Goal: Task Accomplishment & Management: Manage account settings

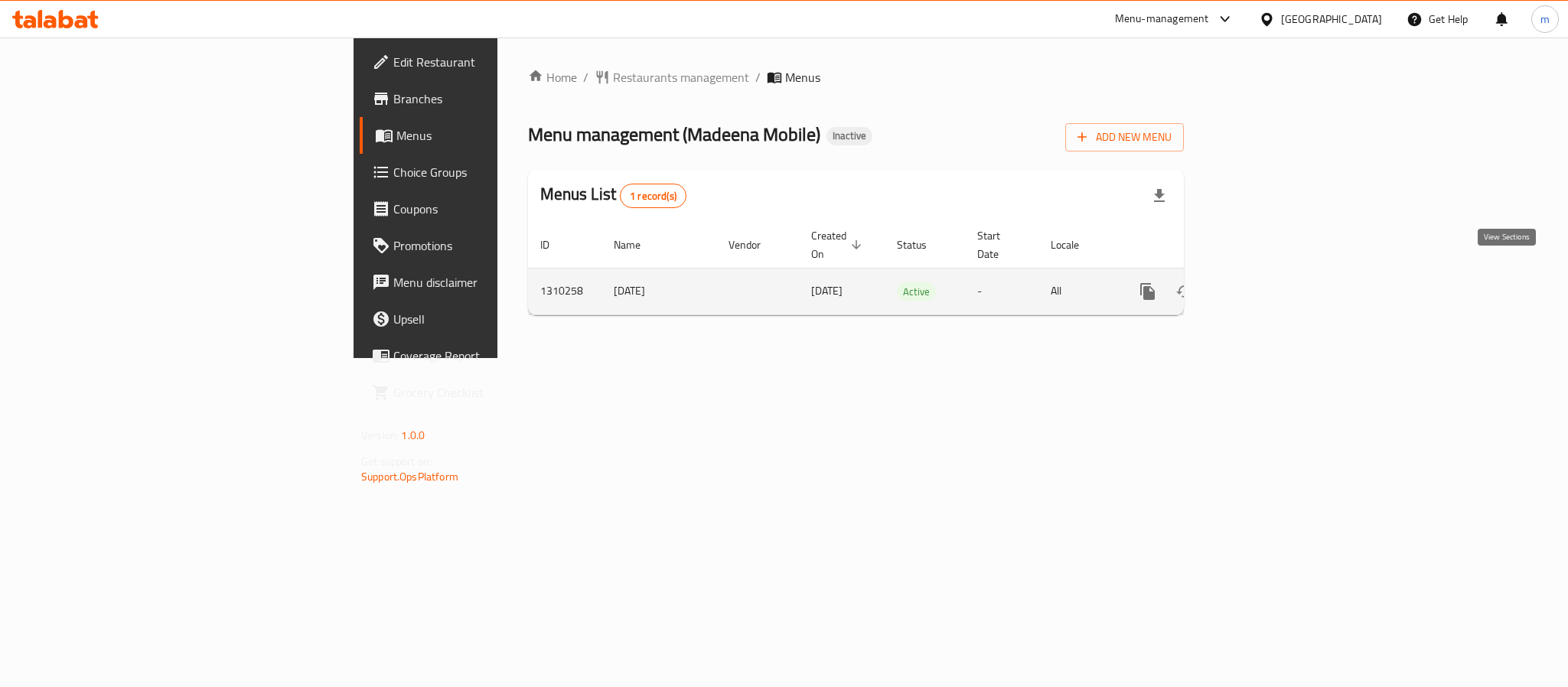
click at [1267, 282] on icon "enhanced table" at bounding box center [1258, 291] width 19 height 19
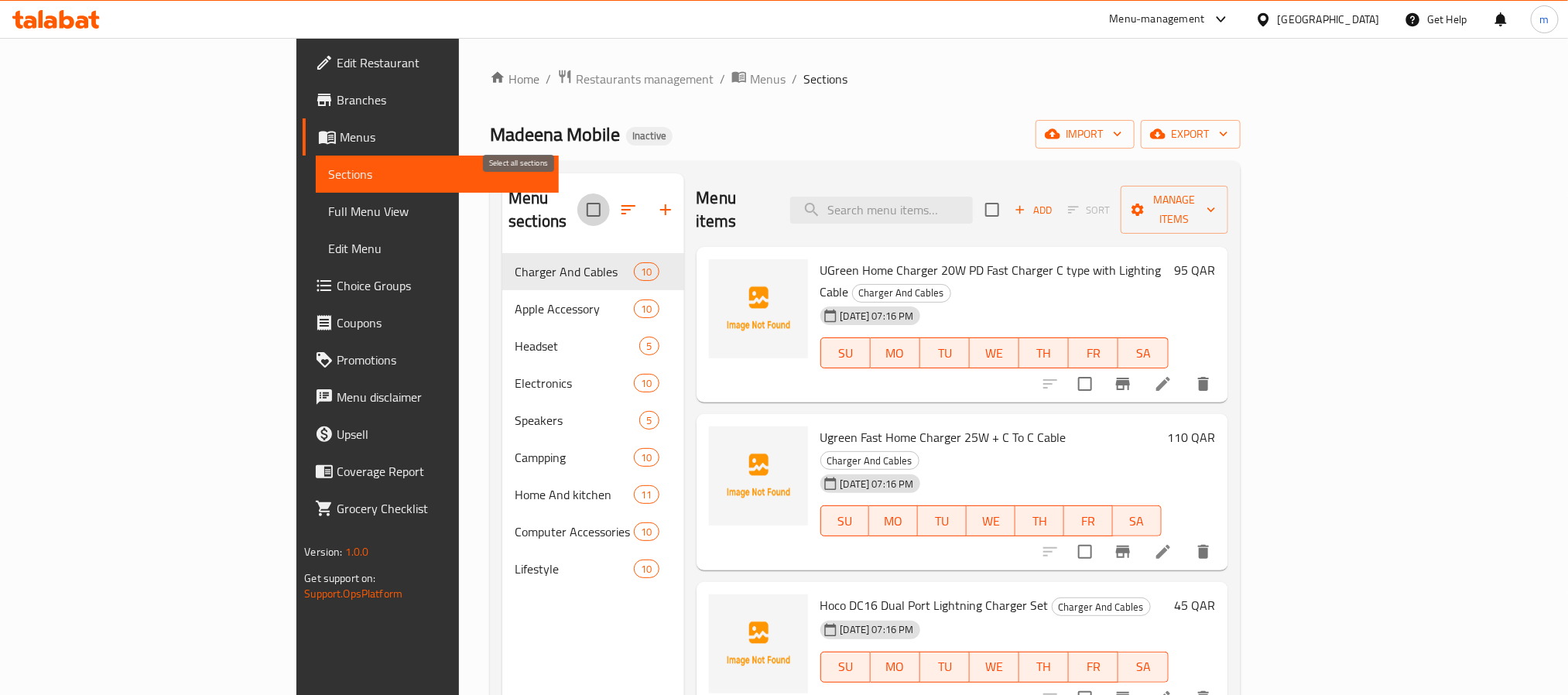
click at [578, 205] on input "checkbox" at bounding box center [594, 210] width 32 height 32
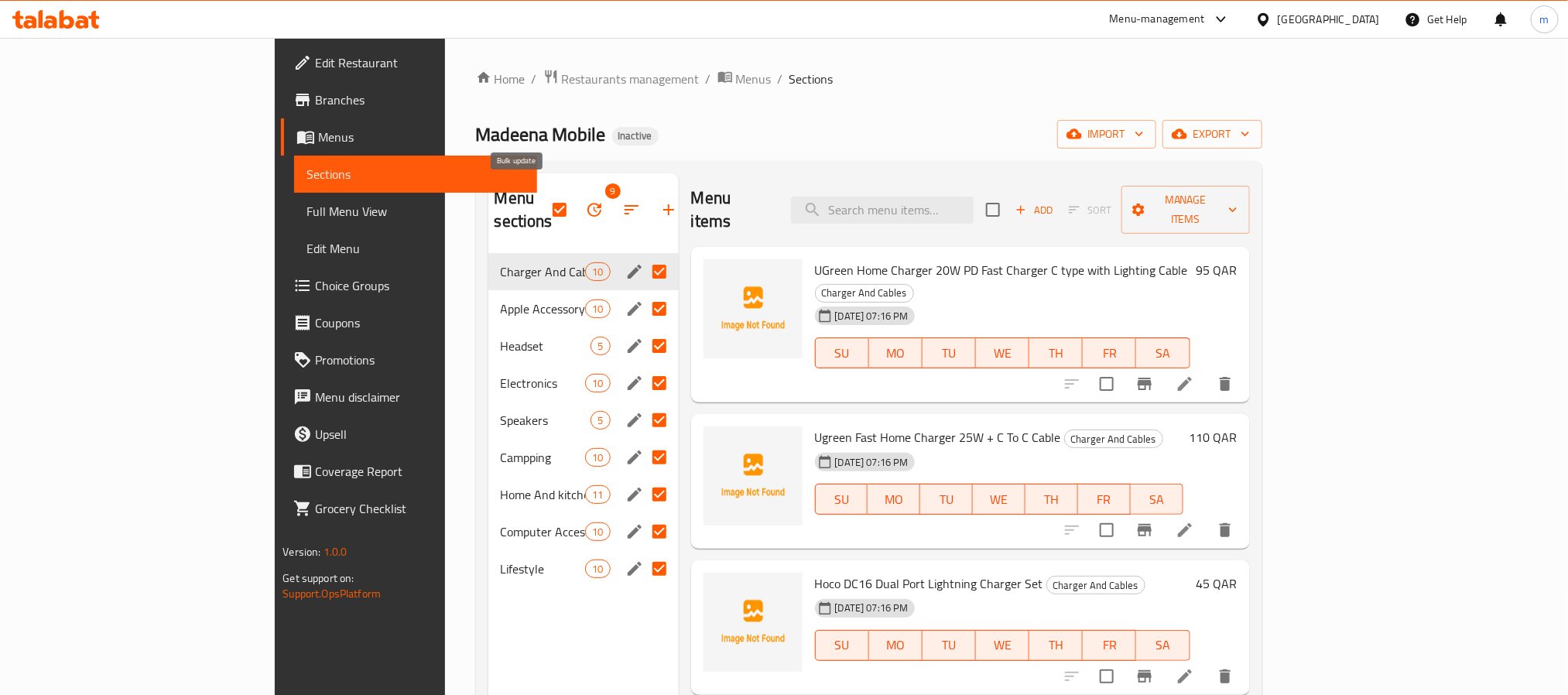
click at [588, 205] on icon "button" at bounding box center [594, 209] width 14 height 14
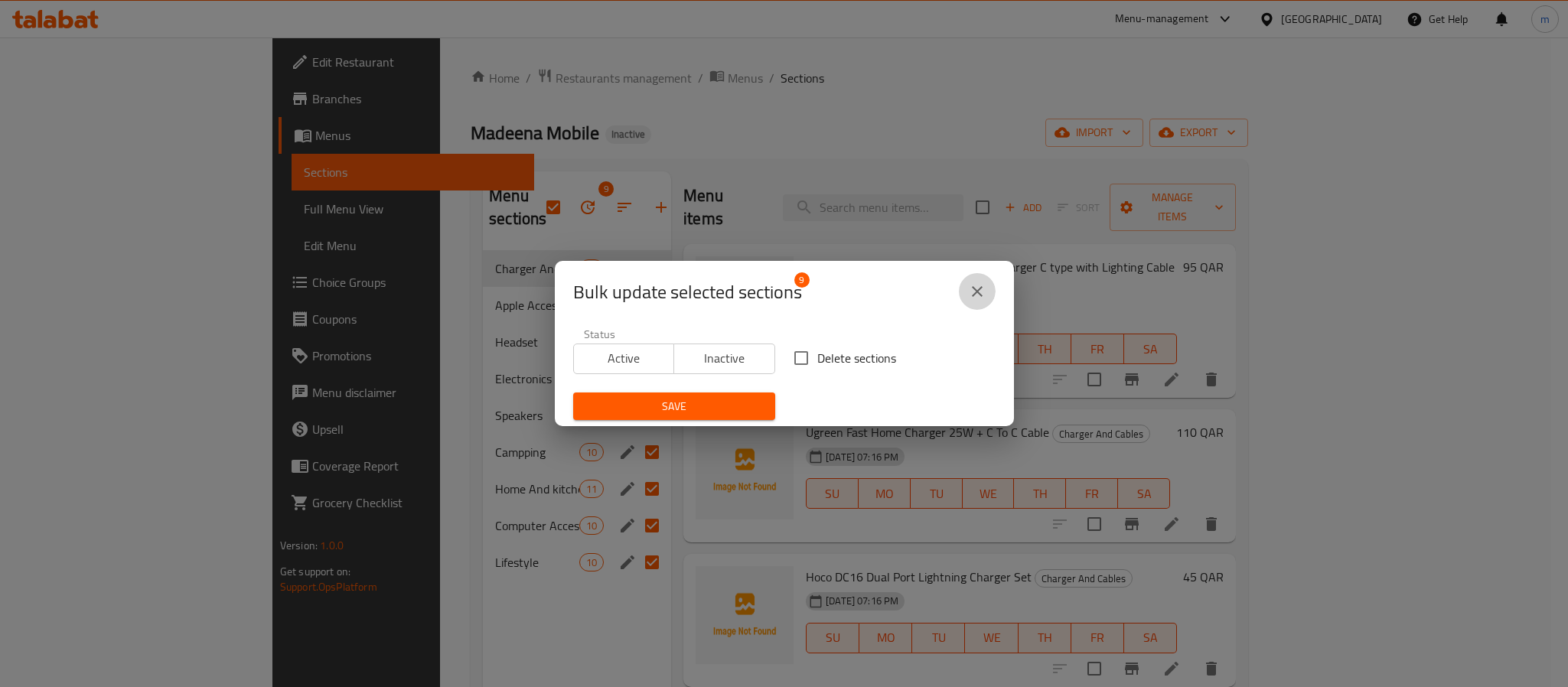
click at [974, 291] on icon "close" at bounding box center [977, 291] width 19 height 19
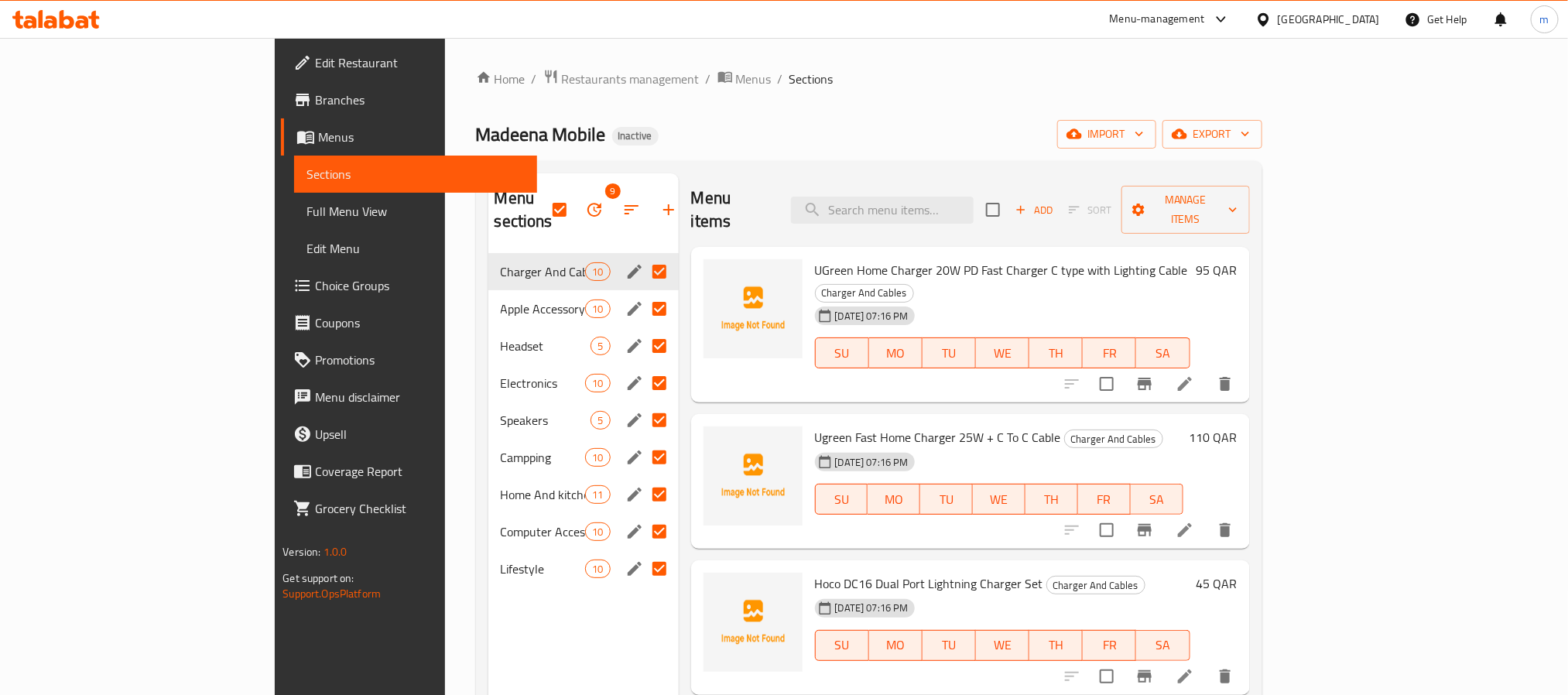
click at [776, 102] on div "Home / Restaurants management / Menus / Sections Madeena Mobile Inactive import…" at bounding box center [869, 474] width 787 height 812
click at [543, 197] on input "checkbox" at bounding box center [560, 210] width 32 height 32
checkbox input "false"
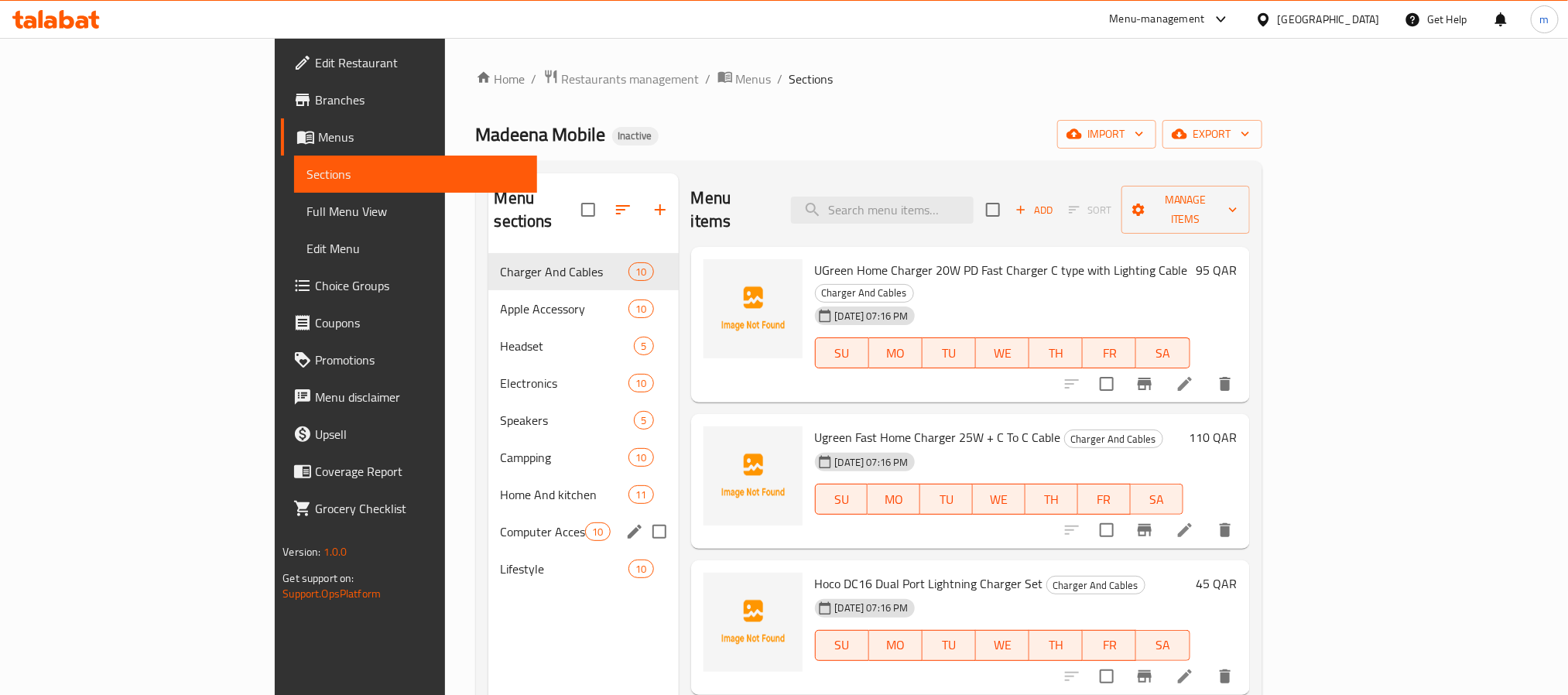
click at [643, 516] on input "Menu sections" at bounding box center [660, 532] width 32 height 32
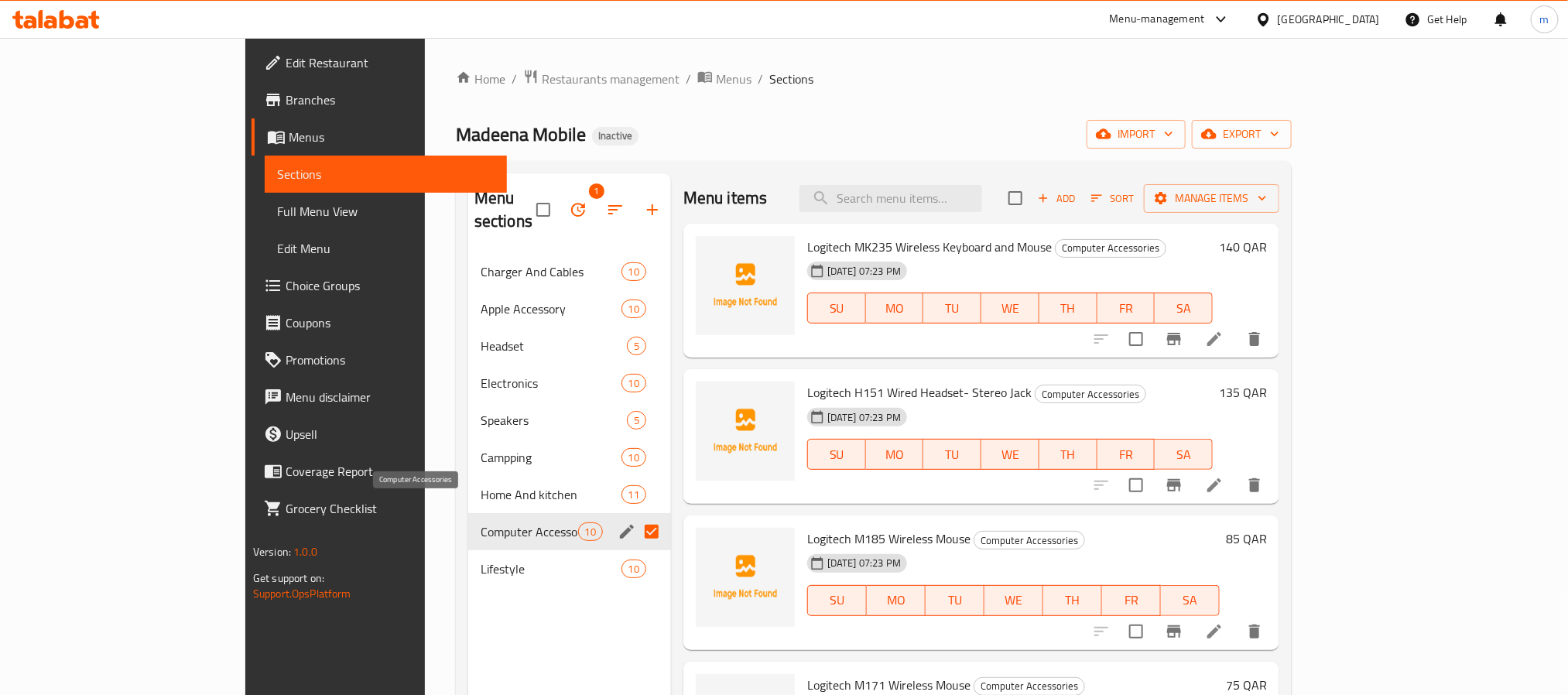
click at [480, 523] on span "Computer Accessories" at bounding box center [529, 532] width 97 height 19
click at [635, 516] on input "Menu sections" at bounding box center [652, 532] width 32 height 32
checkbox input "false"
click at [617, 523] on icon "edit" at bounding box center [626, 532] width 19 height 19
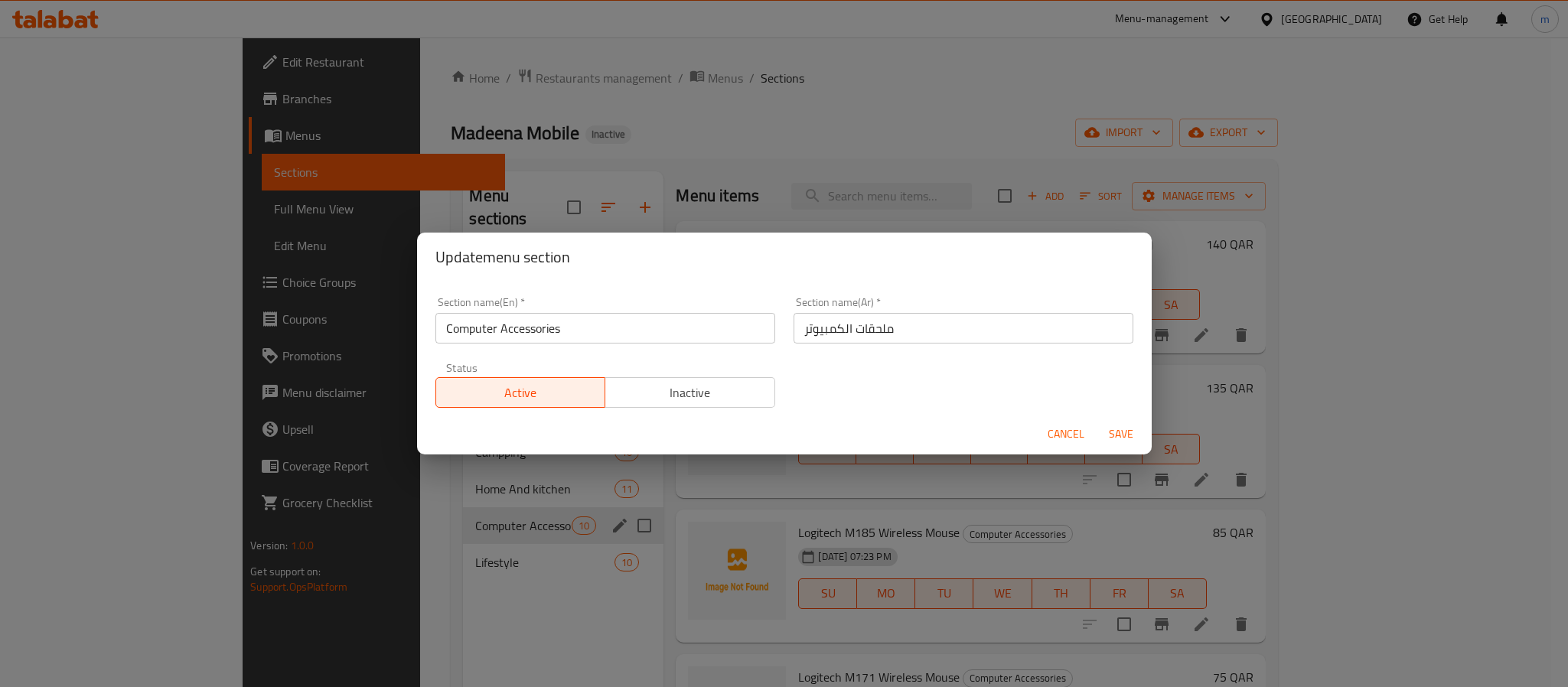
click at [1052, 429] on span "Cancel" at bounding box center [1066, 434] width 37 height 19
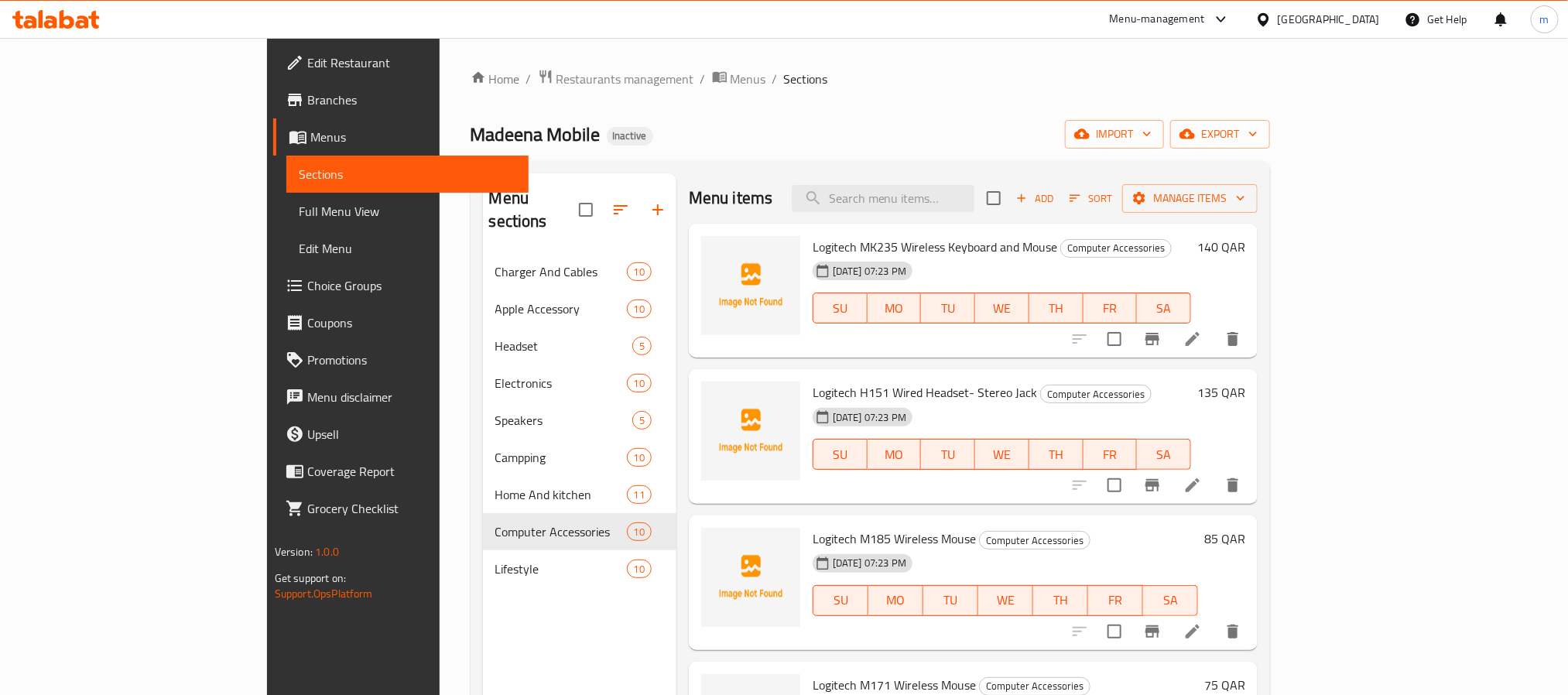
click at [826, 94] on div "Home / Restaurants management / Menus / Sections Madeena Mobile Inactive import…" at bounding box center [871, 474] width 800 height 812
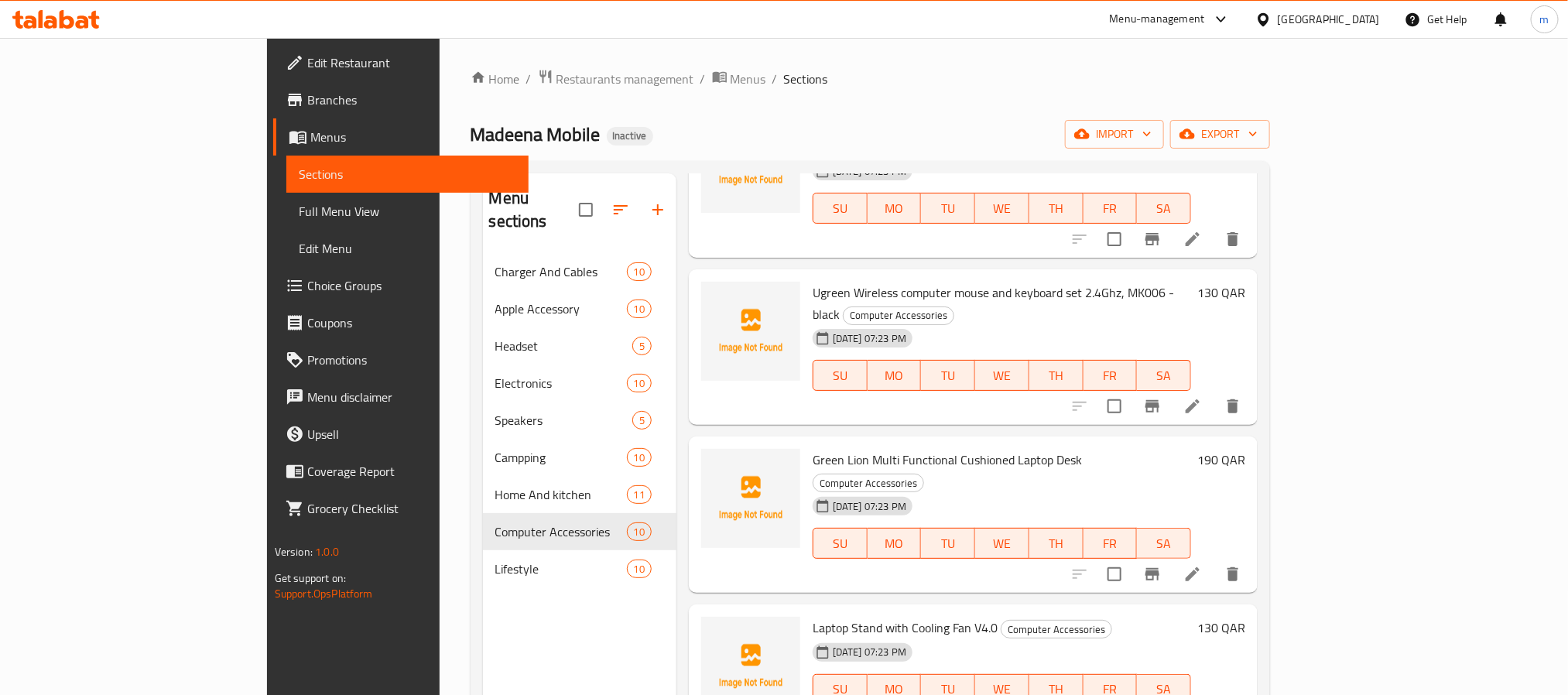
scroll to position [802, 0]
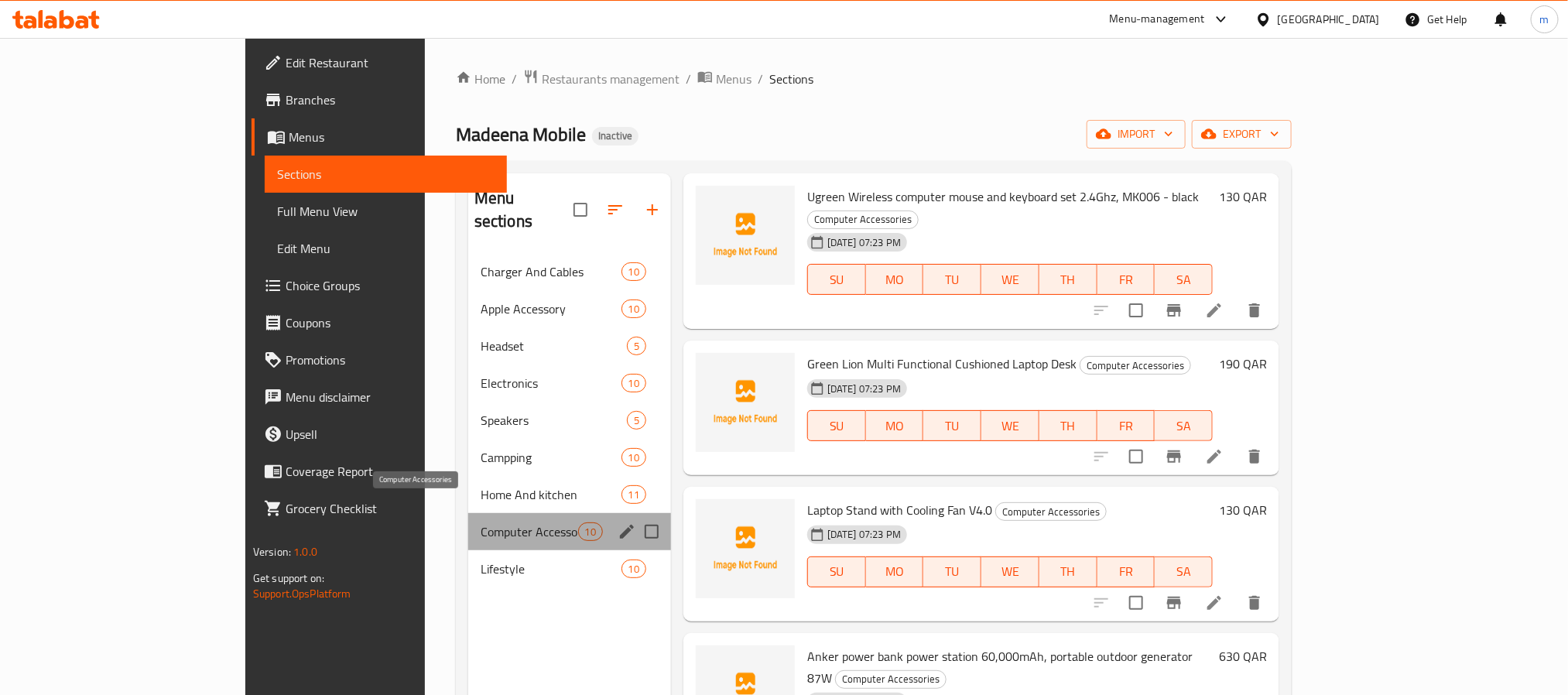
click at [480, 523] on span "Computer Accessories" at bounding box center [529, 532] width 97 height 19
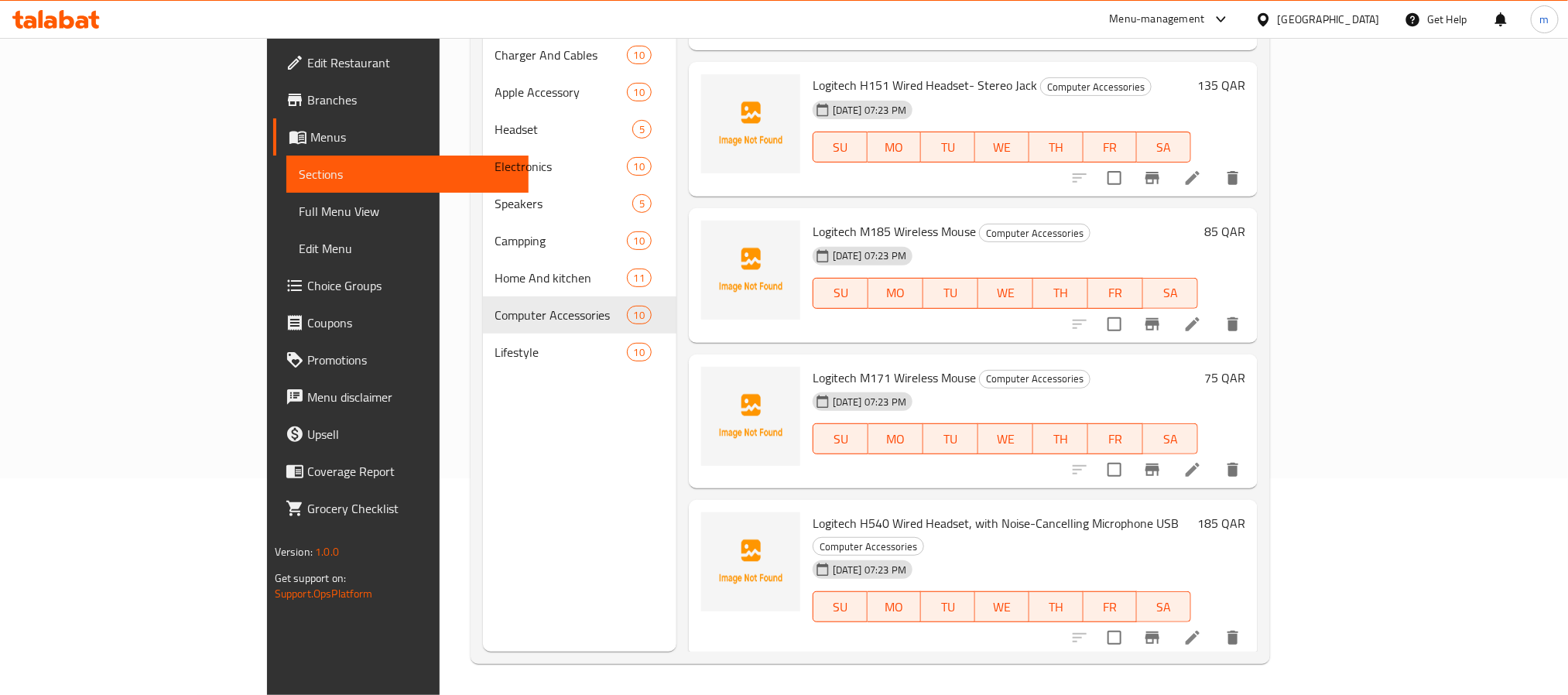
scroll to position [0, 0]
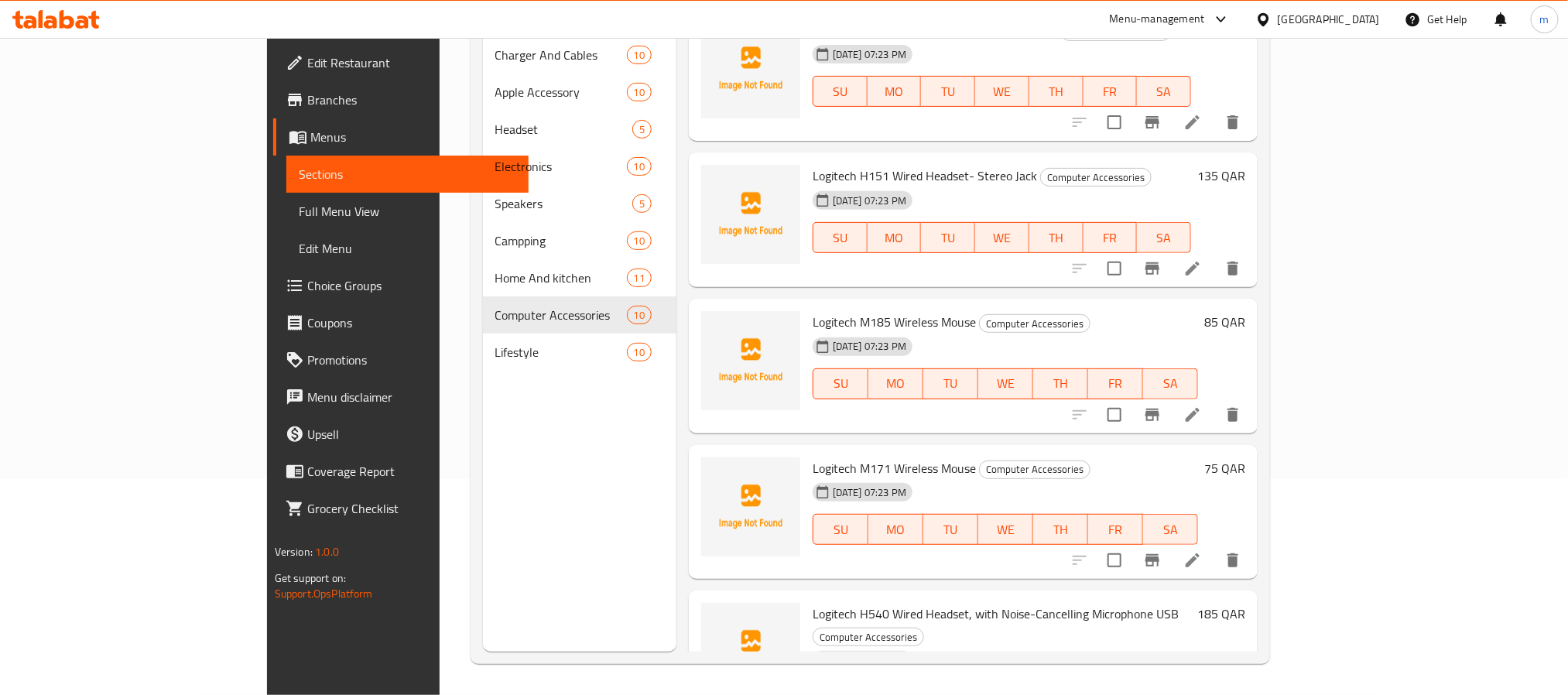
click at [299, 210] on span "Full Menu View" at bounding box center [407, 211] width 217 height 19
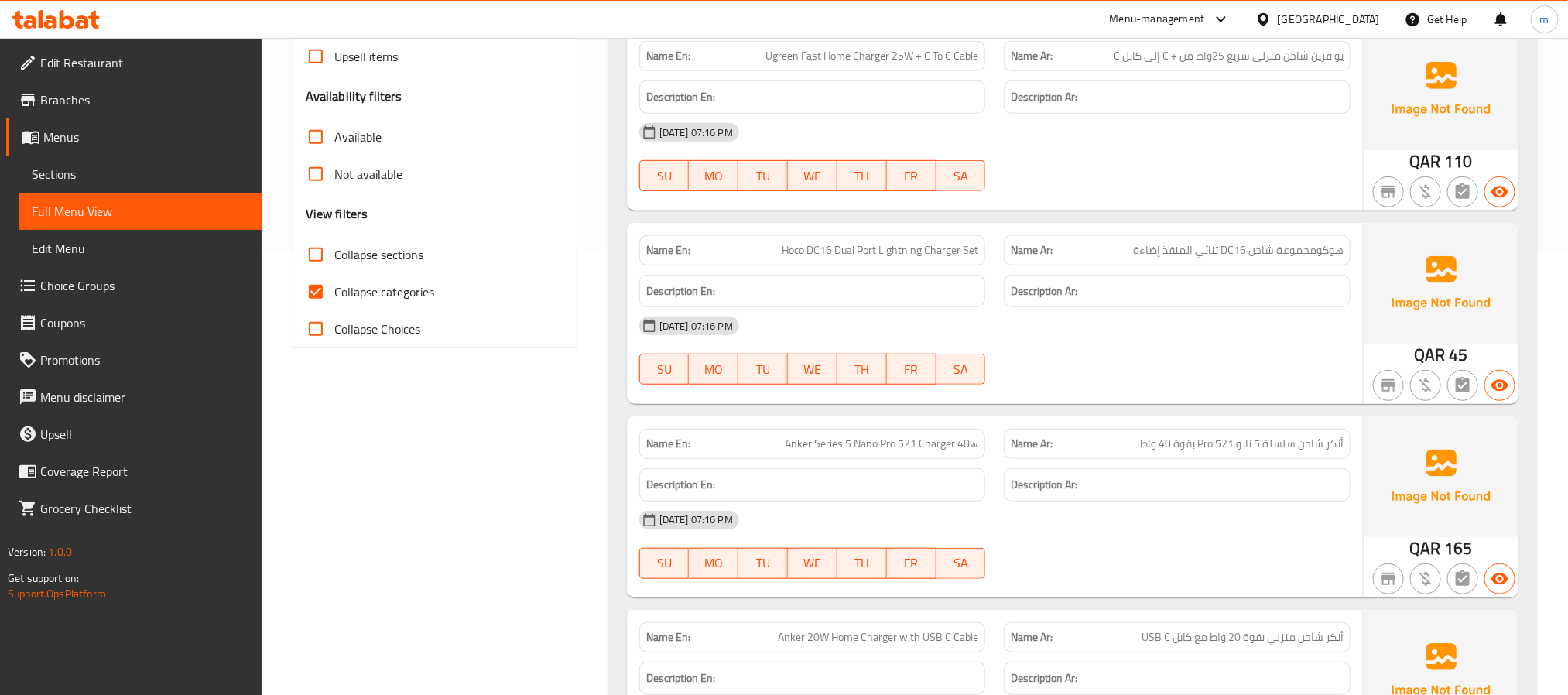
scroll to position [449, 0]
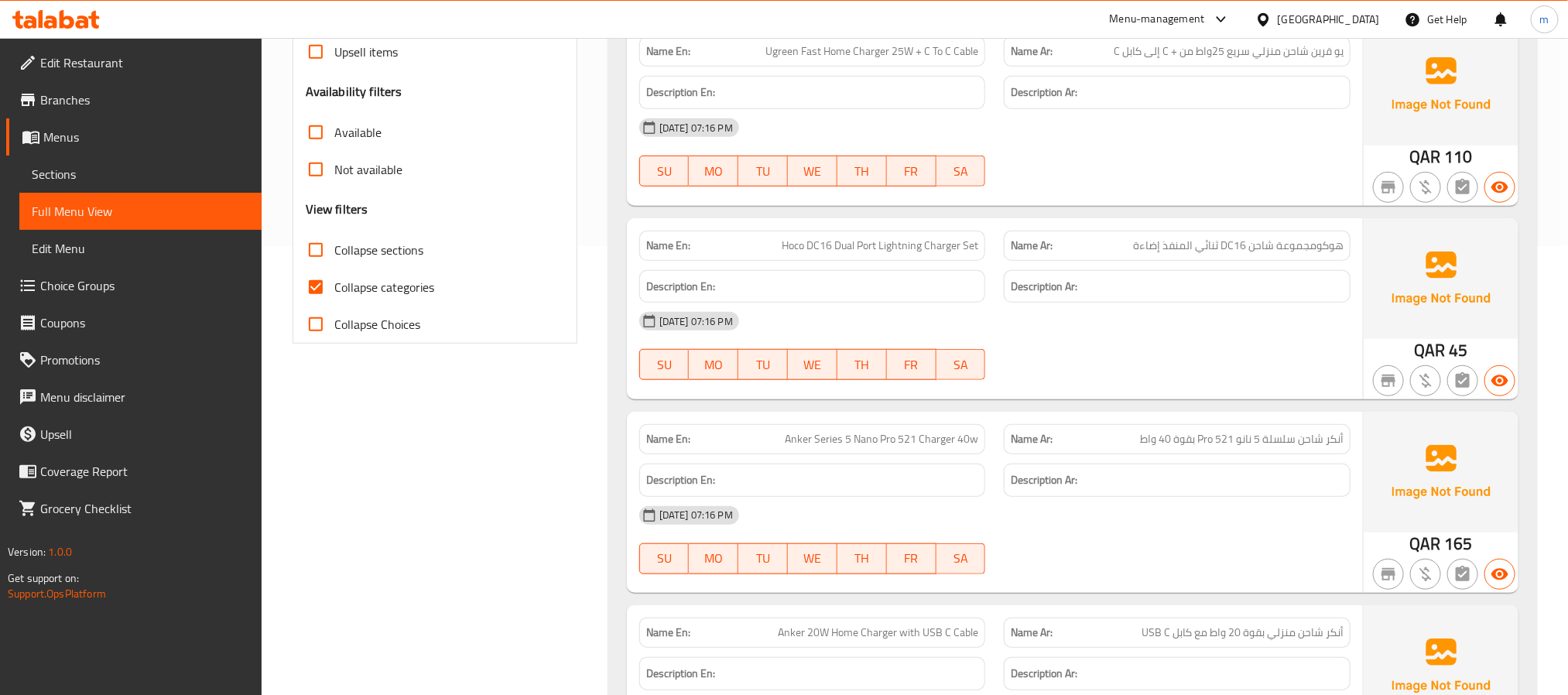
click at [327, 284] on input "Collapse categories" at bounding box center [315, 287] width 37 height 37
checkbox input "false"
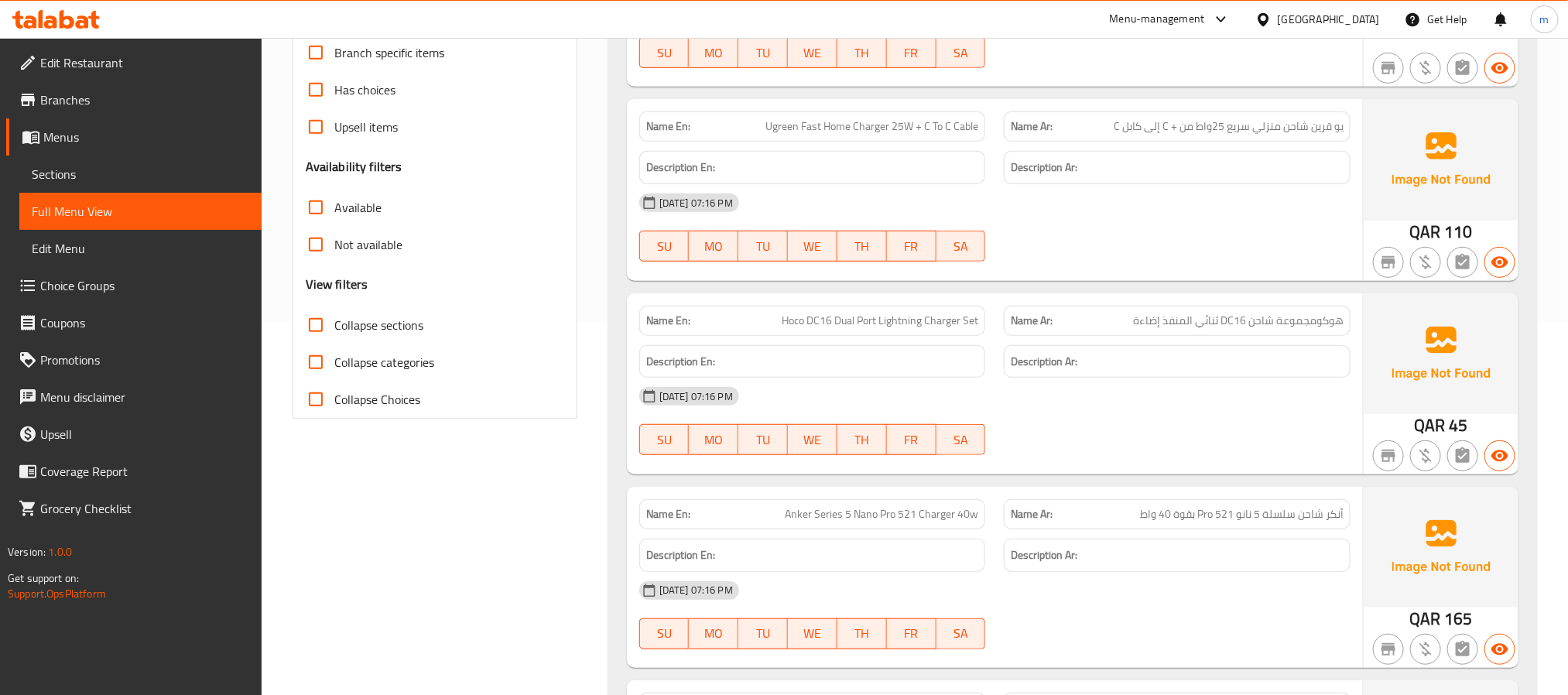
scroll to position [333, 0]
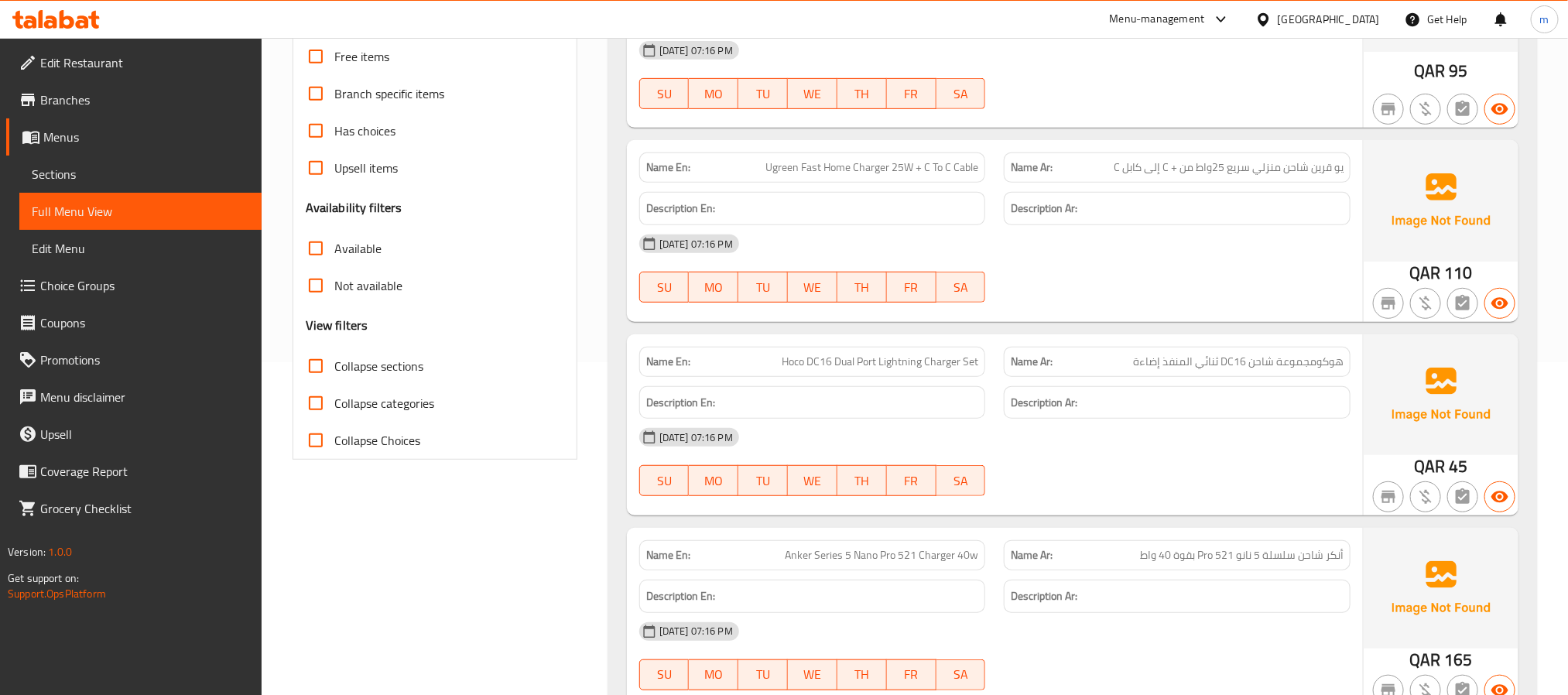
click at [374, 370] on span "Collapse sections" at bounding box center [378, 366] width 89 height 19
click at [334, 370] on input "Collapse sections" at bounding box center [315, 366] width 37 height 37
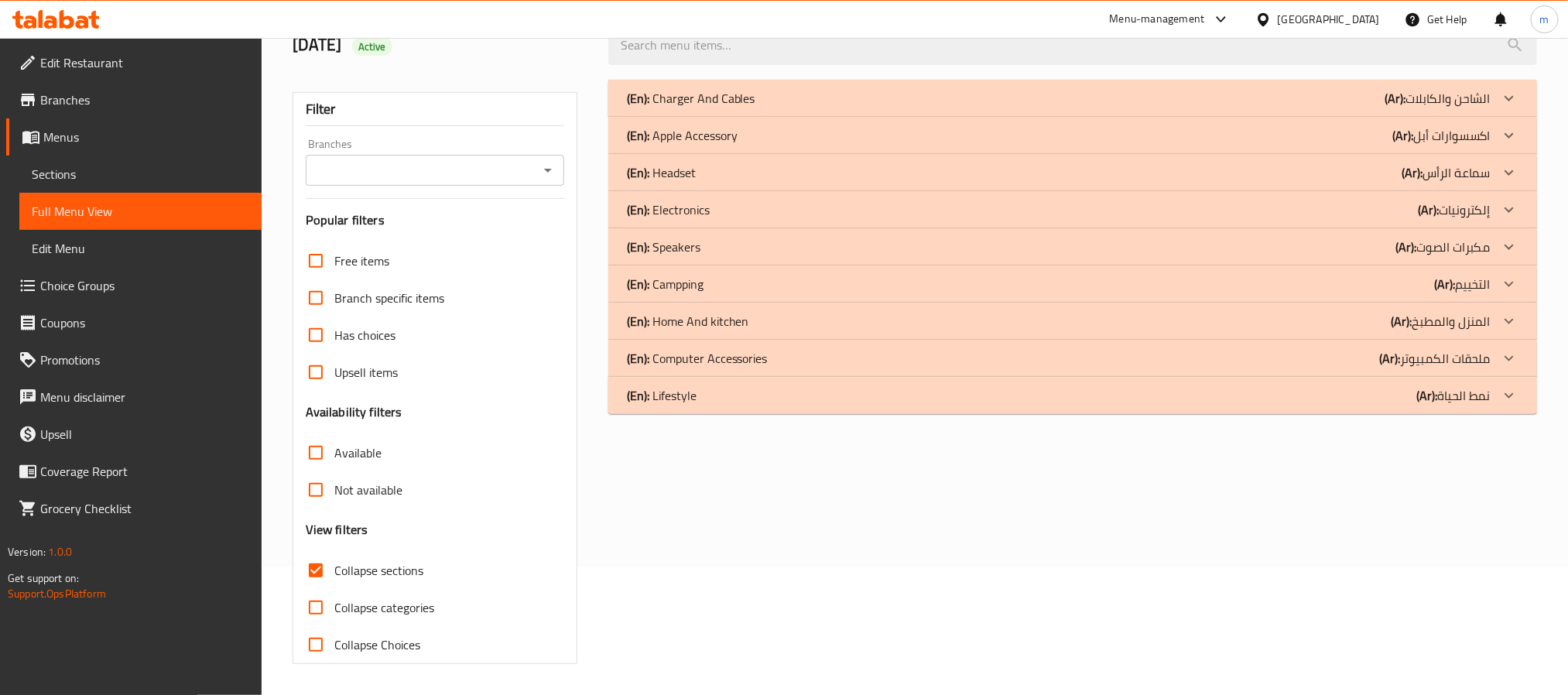
scroll to position [130, 0]
click at [711, 361] on p "(En): Computer Accessories" at bounding box center [697, 358] width 141 height 19
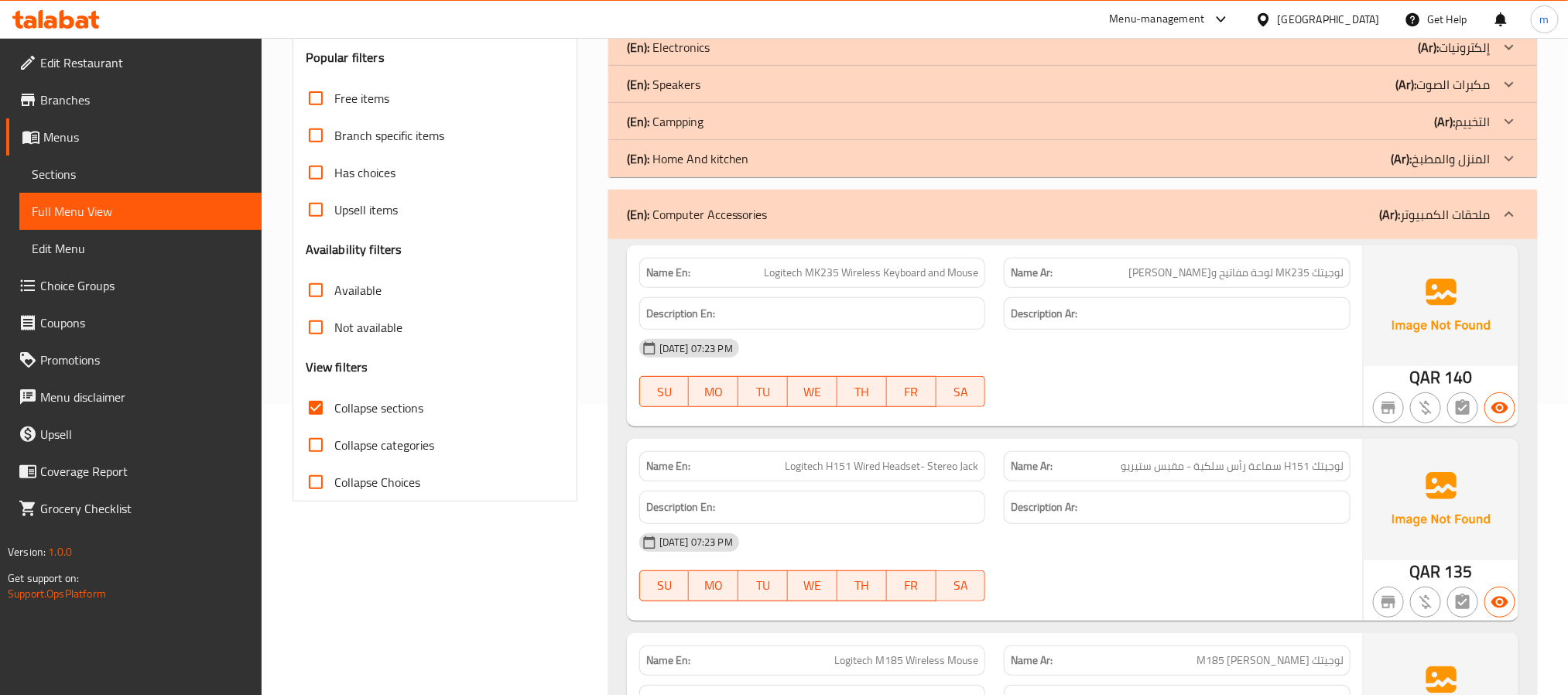
scroll to position [479, 0]
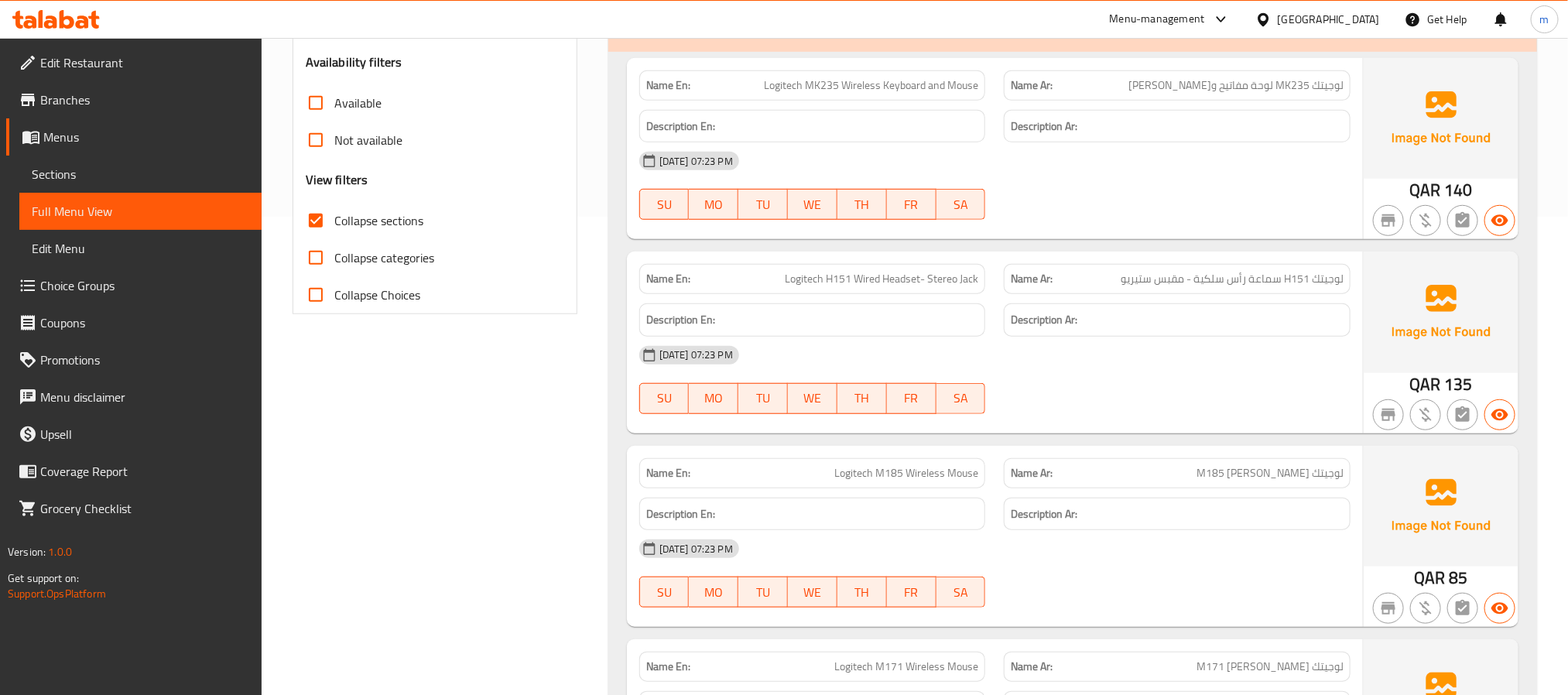
click at [363, 212] on span "Collapse sections" at bounding box center [378, 220] width 89 height 19
click at [334, 212] on input "Collapse sections" at bounding box center [315, 220] width 37 height 37
checkbox input "false"
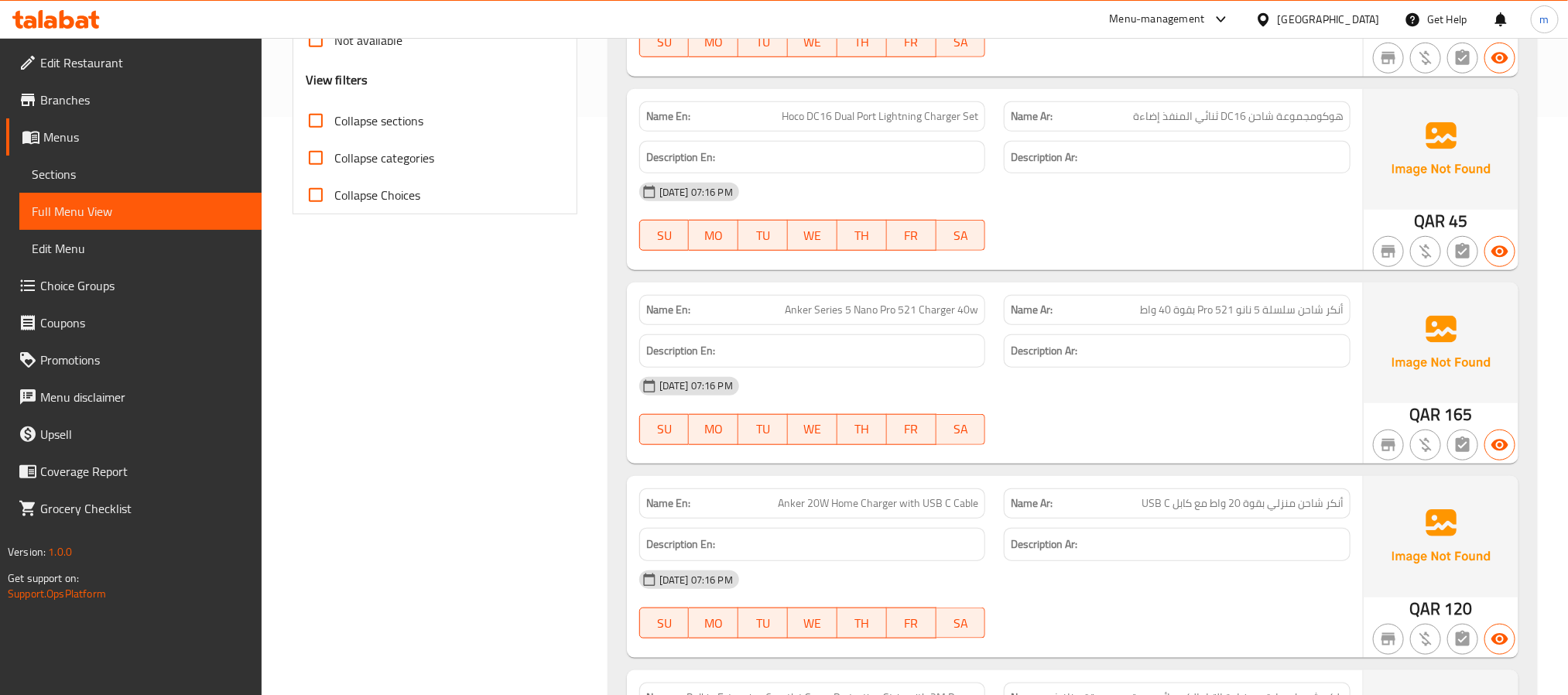
scroll to position [0, 0]
